Goal: Go to known website: Access a specific website the user already knows

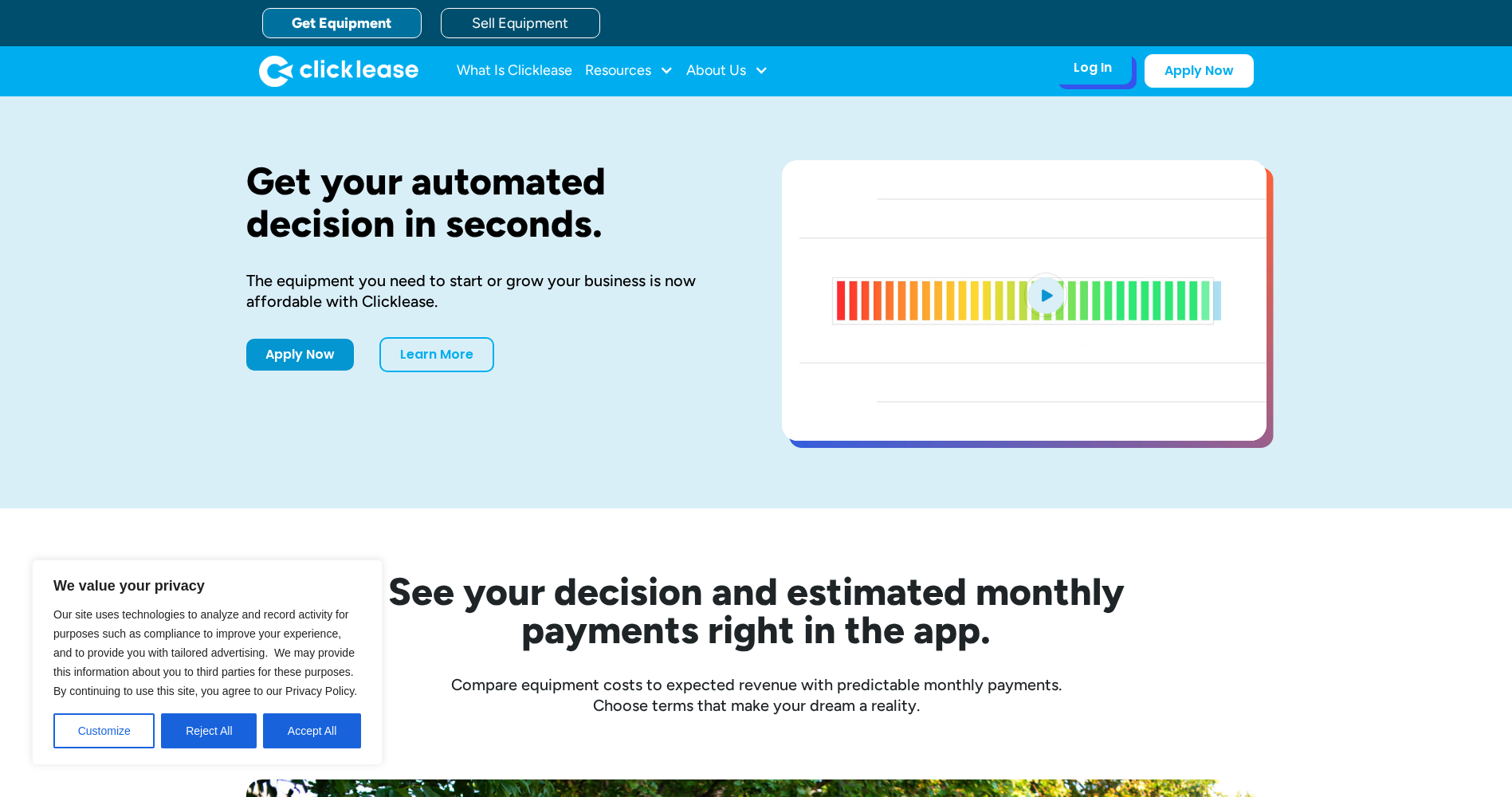
click at [1103, 74] on div "Log In" at bounding box center [1093, 67] width 38 height 16
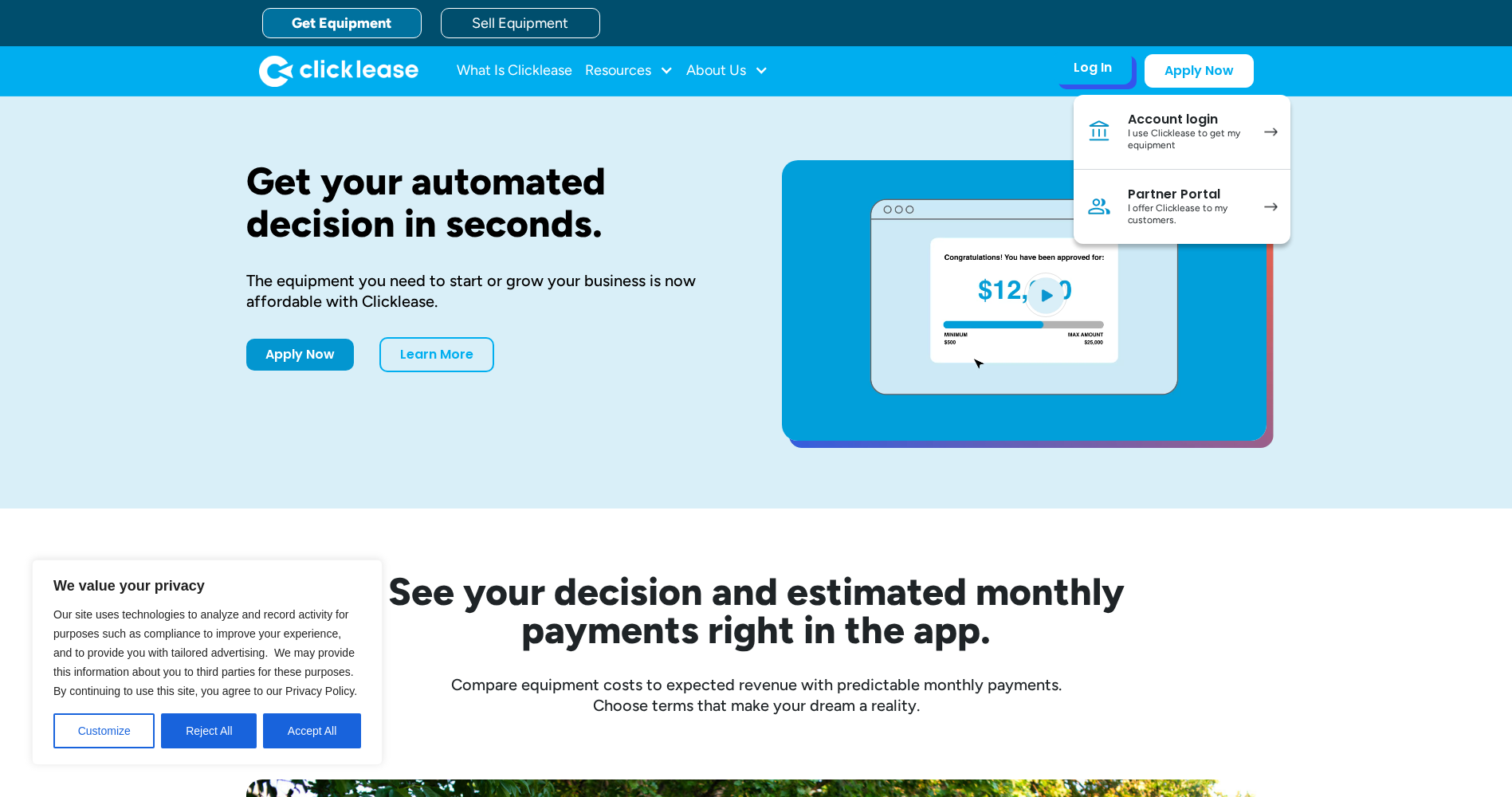
click at [1272, 203] on img at bounding box center [1271, 207] width 13 height 9
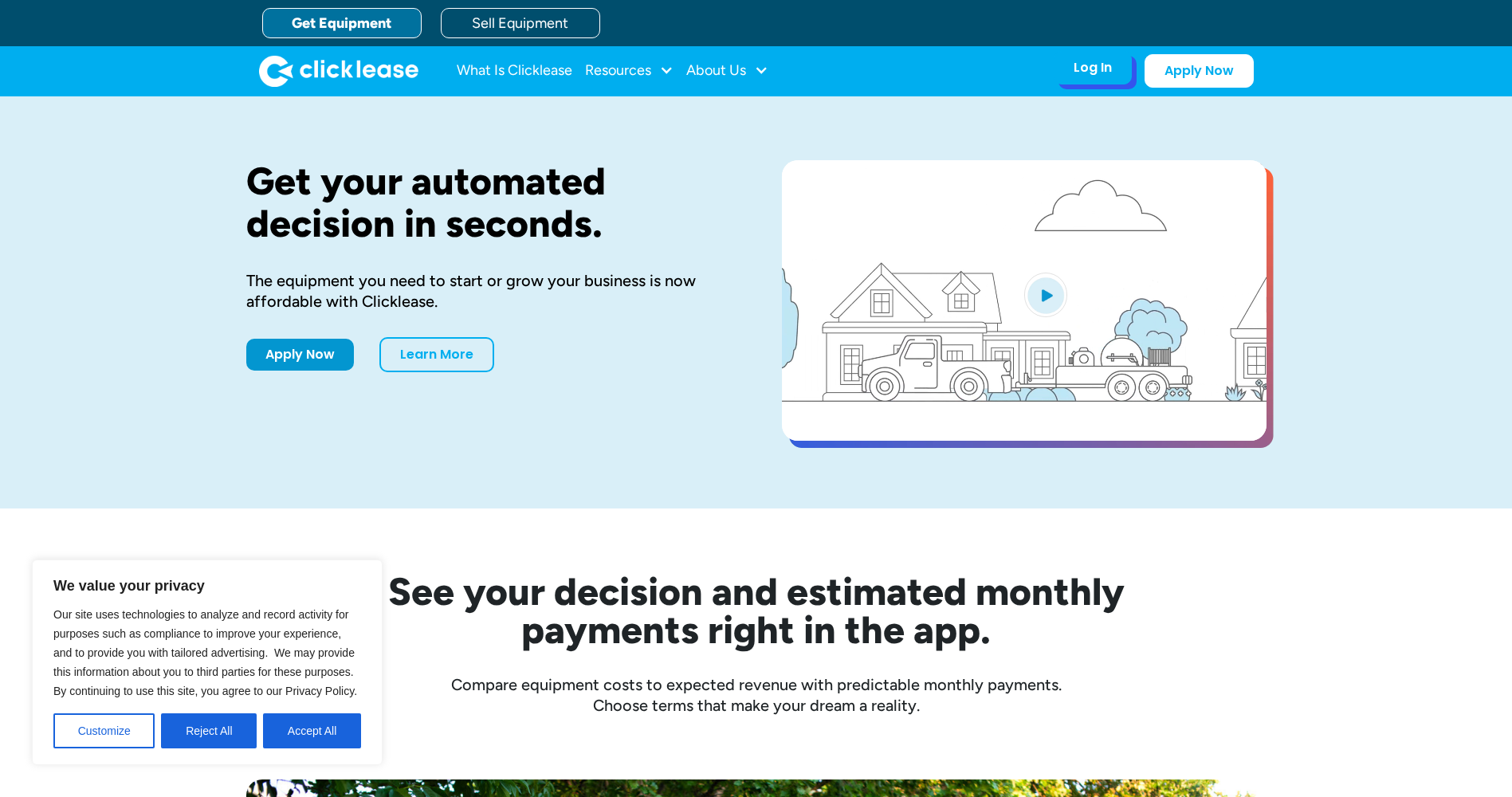
click at [1095, 71] on div "Log In" at bounding box center [1093, 67] width 38 height 16
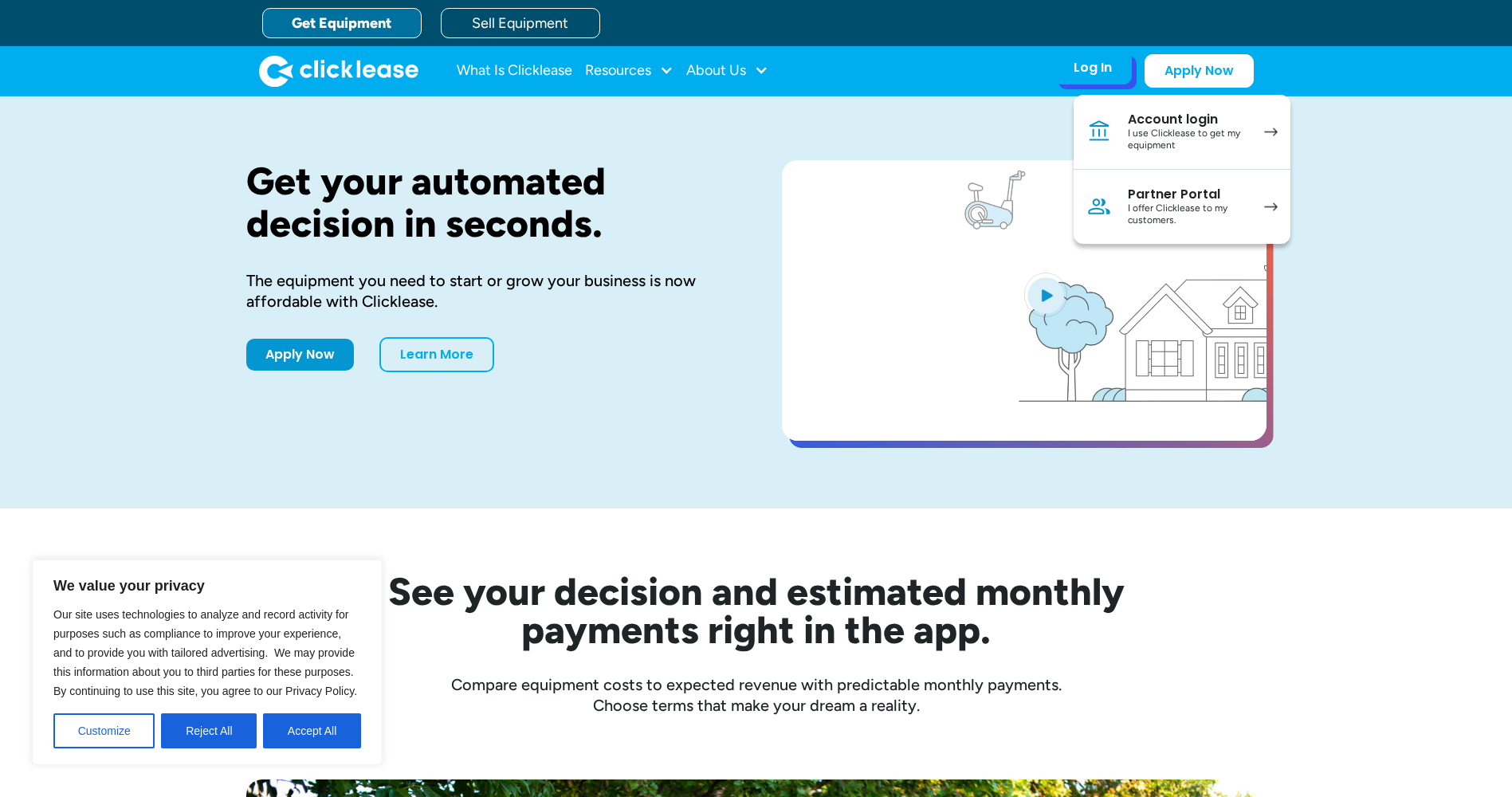
click at [1177, 208] on div "I offer Clicklease to my customers." at bounding box center [1188, 215] width 121 height 25
